Goal: Task Accomplishment & Management: Complete application form

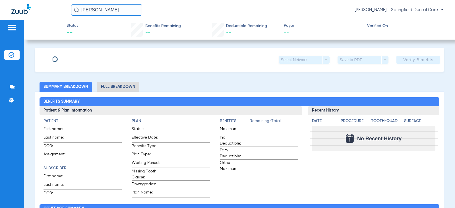
type input "[PERSON_NAME]"
type input "Mast"
type input "[DATE]"
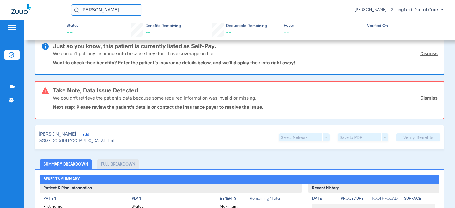
scroll to position [28, 0]
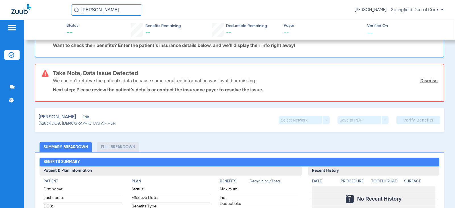
click at [83, 117] on span "Edit" at bounding box center [85, 117] width 5 height 5
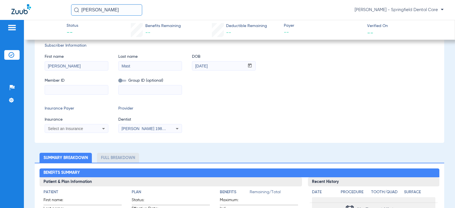
scroll to position [114, 0]
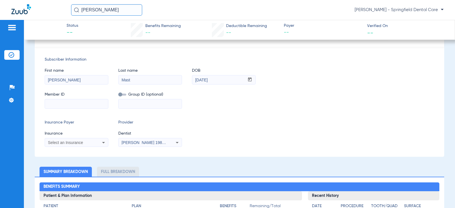
click at [72, 106] on input at bounding box center [76, 103] width 63 height 9
click at [90, 106] on input at bounding box center [76, 103] width 63 height 9
paste input "8004427742"
type input "8004427742"
click at [77, 142] on span "Select an Insurance" at bounding box center [65, 142] width 35 height 5
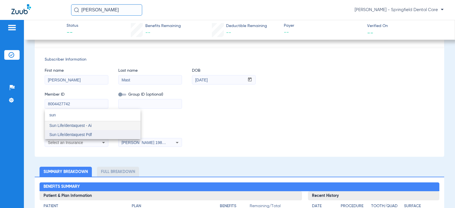
type input "sun"
click at [78, 135] on span "Sun Life/dentaquest Pdf" at bounding box center [70, 134] width 42 height 5
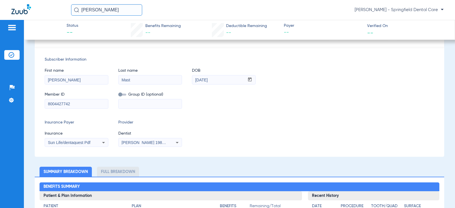
click at [146, 141] on span "[PERSON_NAME] 1982829420" at bounding box center [149, 142] width 56 height 5
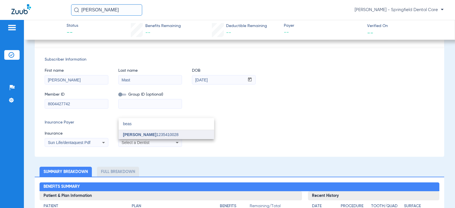
type input "beas"
click at [145, 132] on span "[PERSON_NAME]" at bounding box center [139, 134] width 33 height 5
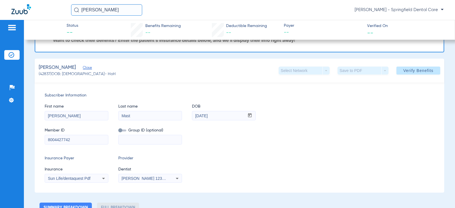
scroll to position [0, 0]
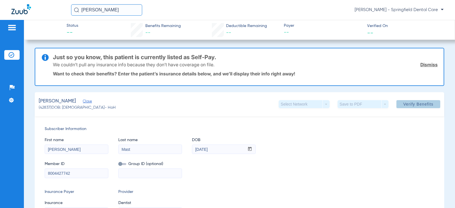
click at [418, 107] on span at bounding box center [418, 104] width 44 height 14
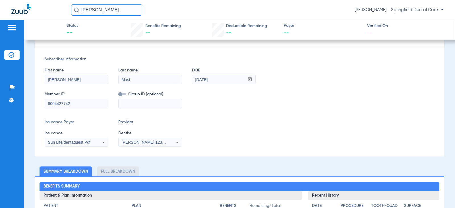
scroll to position [114, 0]
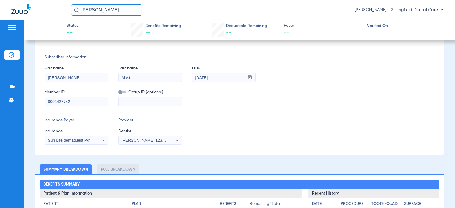
click at [72, 139] on span "Sun Life/dentaquest Pdf" at bounding box center [69, 140] width 42 height 5
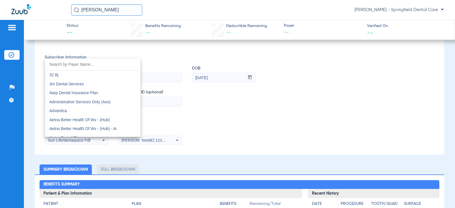
scroll to position [3076, 0]
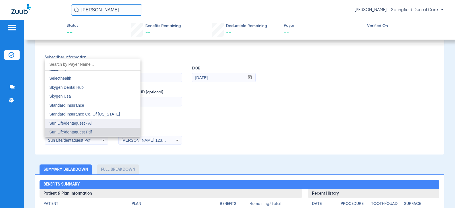
click at [75, 120] on mat-option "Sun Life/dentaquest - Ai" at bounding box center [92, 122] width 95 height 9
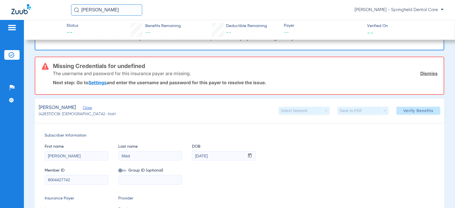
scroll to position [0, 0]
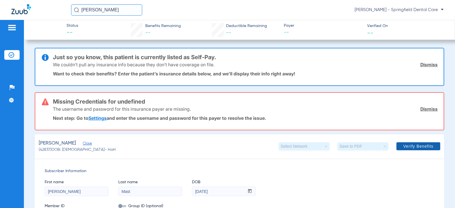
click at [422, 144] on span "Verify Benefits" at bounding box center [418, 146] width 30 height 5
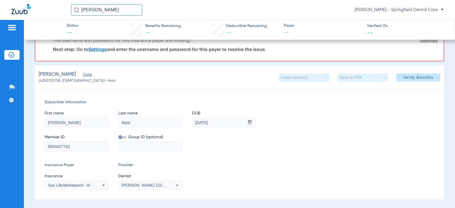
scroll to position [85, 0]
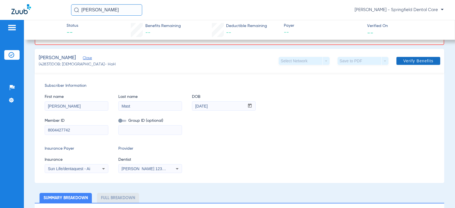
click at [416, 60] on span "Verify Benefits" at bounding box center [418, 61] width 30 height 5
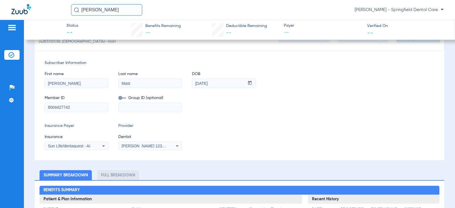
scroll to position [114, 0]
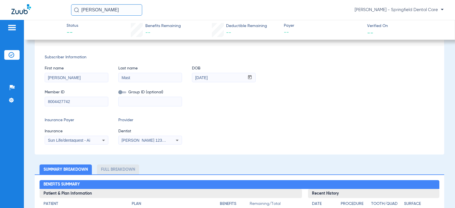
click at [86, 101] on input "8004427742" at bounding box center [76, 101] width 63 height 9
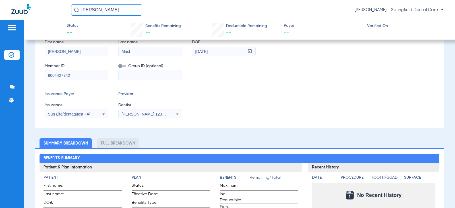
scroll to position [142, 0]
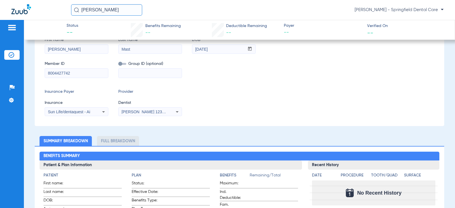
drag, startPoint x: 83, startPoint y: 70, endPoint x: -65, endPoint y: 93, distance: 149.3
click at [0, 93] on html "[PERSON_NAME] [PERSON_NAME] - Springfield Dental Care Patients Insurance Verifi…" at bounding box center [227, 104] width 455 height 208
click at [291, 88] on div "Subscriber Information First name [PERSON_NAME] Last name Mast DOB mm / dd / yy…" at bounding box center [239, 71] width 409 height 110
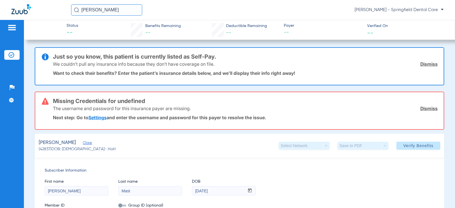
scroll to position [0, 0]
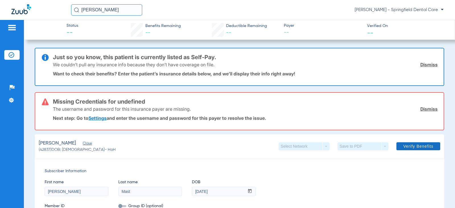
click at [424, 148] on span "Verify Benefits" at bounding box center [418, 146] width 30 height 5
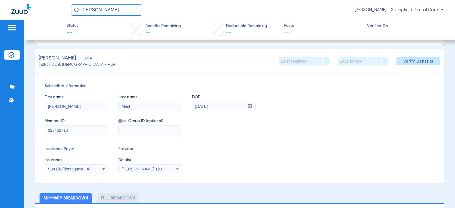
scroll to position [85, 0]
click at [90, 173] on div "Subscriber Information First name [PERSON_NAME] Last name Mast DOB mm / dd / yy…" at bounding box center [239, 128] width 409 height 110
click at [91, 167] on div "Sun Life/dentaquest - Ai" at bounding box center [71, 169] width 46 height 4
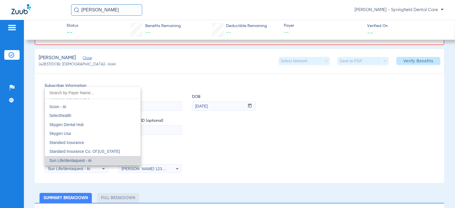
scroll to position [3095, 0]
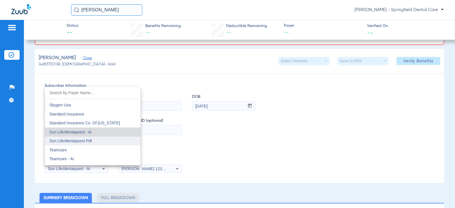
click at [94, 140] on mat-option "Sun Life/dentaquest Pdf" at bounding box center [92, 140] width 95 height 9
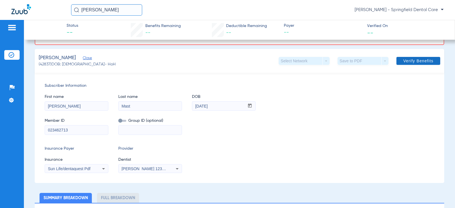
click at [405, 60] on span "Verify Benefits" at bounding box center [418, 61] width 30 height 5
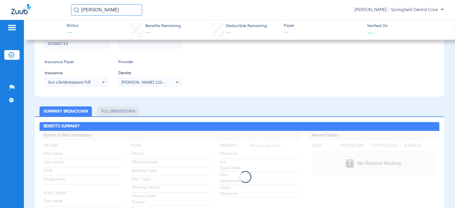
scroll to position [0, 0]
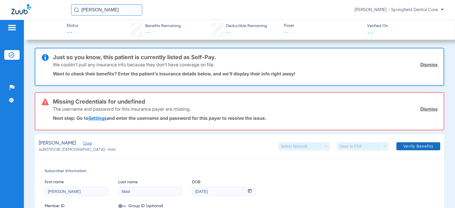
click at [410, 141] on span at bounding box center [418, 146] width 44 height 14
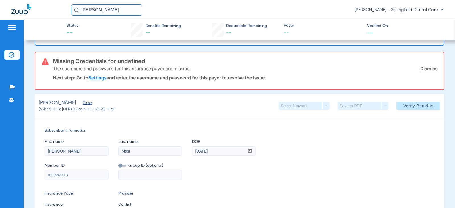
scroll to position [57, 0]
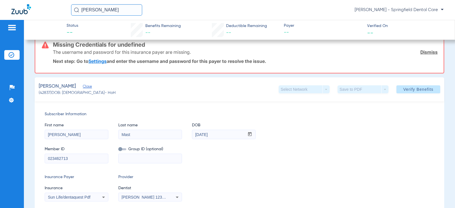
click at [91, 157] on input "023462713" at bounding box center [76, 158] width 63 height 9
drag, startPoint x: 94, startPoint y: 159, endPoint x: 35, endPoint y: 159, distance: 59.7
click at [35, 159] on div "Subscriber Information First name [PERSON_NAME] Last name Mast DOB mm / dd / yy…" at bounding box center [239, 156] width 409 height 110
type input "023462713"
click at [425, 88] on span "Verify Benefits" at bounding box center [418, 89] width 30 height 5
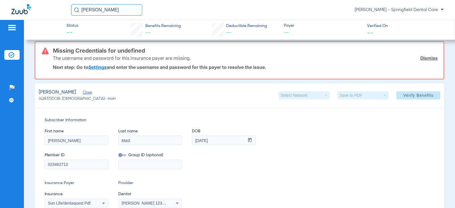
scroll to position [142, 0]
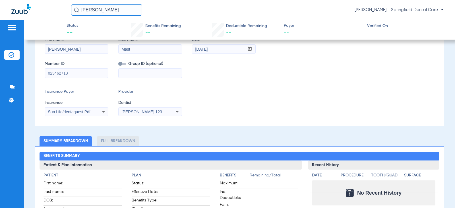
click at [109, 113] on div "Insurance Payer Insurance Sun Life/dentaquest Pdf Provider Dentist [PERSON_NAME…" at bounding box center [239, 102] width 389 height 27
click at [337, 84] on div "Subscriber Information First name [PERSON_NAME] Last name Mast DOB mm / dd / yy…" at bounding box center [239, 71] width 409 height 110
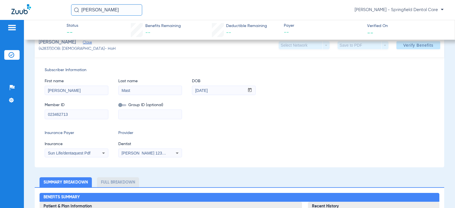
scroll to position [114, 0]
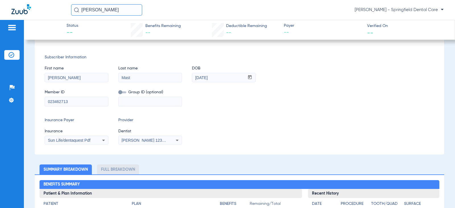
click at [85, 143] on div "Sun Life/dentaquest Pdf" at bounding box center [76, 140] width 63 height 7
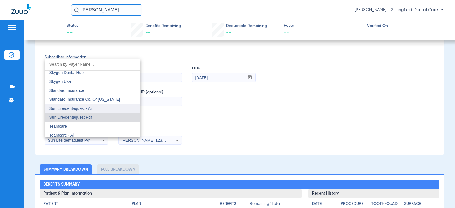
scroll to position [3104, 0]
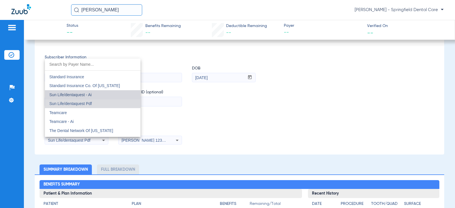
click at [95, 96] on mat-option "Sun Life/dentaquest - Ai" at bounding box center [92, 94] width 95 height 9
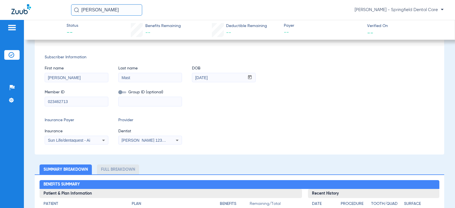
scroll to position [0, 0]
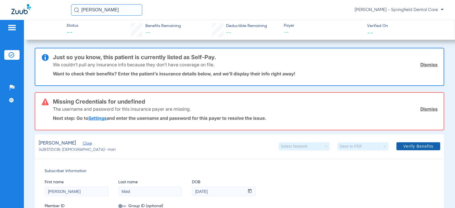
click at [420, 144] on span "Verify Benefits" at bounding box center [418, 146] width 30 height 5
